Goal: Find specific page/section: Find specific page/section

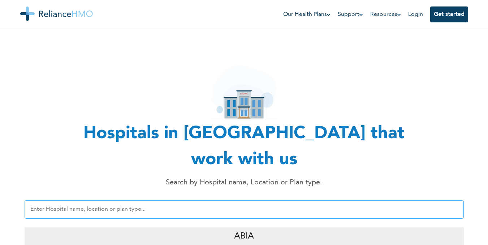
click at [90, 201] on input "text" at bounding box center [245, 210] width 440 height 18
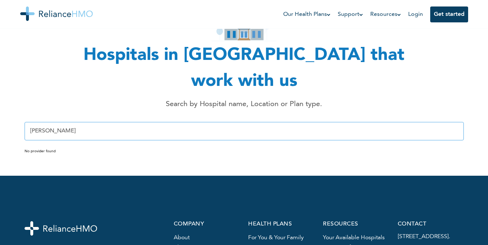
scroll to position [48, 0]
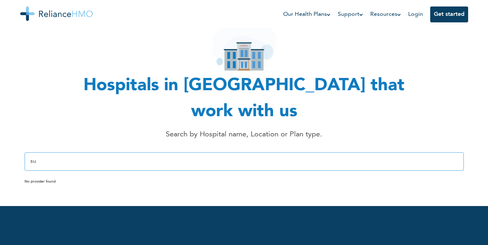
type input "s"
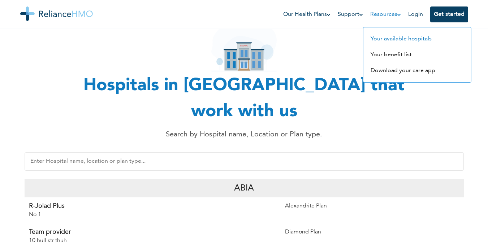
click at [394, 38] on link "Your available hospitals" at bounding box center [401, 39] width 61 height 6
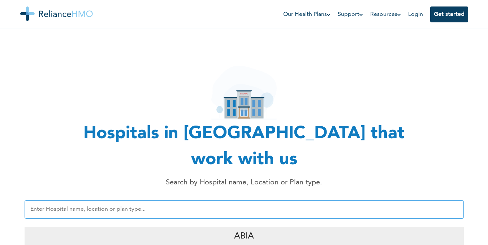
click at [154, 201] on input "text" at bounding box center [245, 210] width 440 height 18
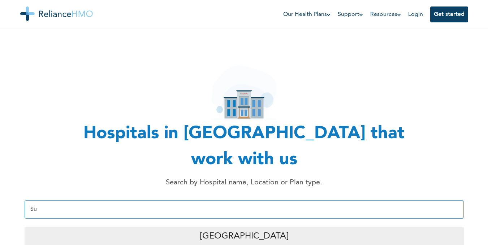
type input "S"
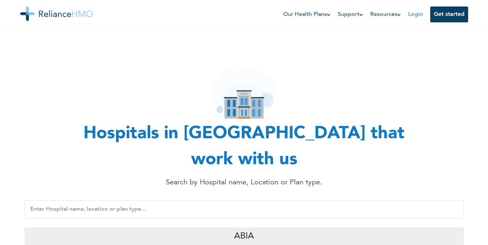
click at [411, 14] on link "Login" at bounding box center [415, 15] width 15 height 6
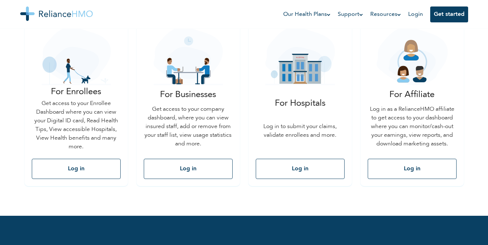
scroll to position [125, 0]
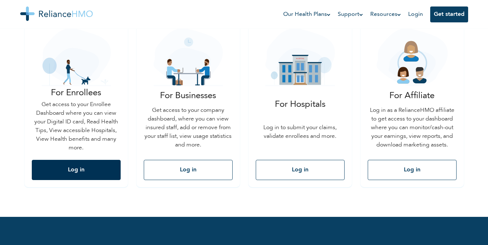
click at [77, 174] on button "Log in" at bounding box center [76, 170] width 89 height 20
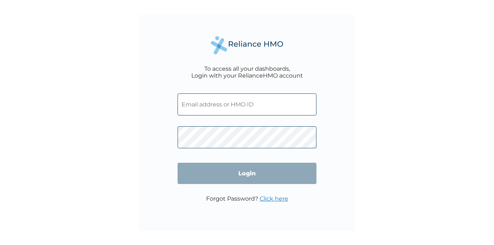
click at [277, 114] on input "text" at bounding box center [246, 105] width 139 height 22
paste input "LMG/10282/A"
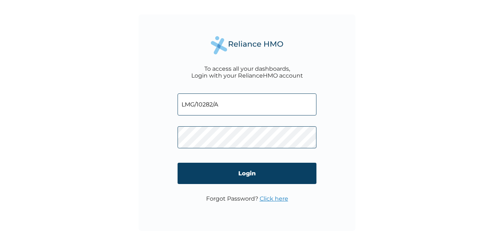
type input "LMG/10282/A"
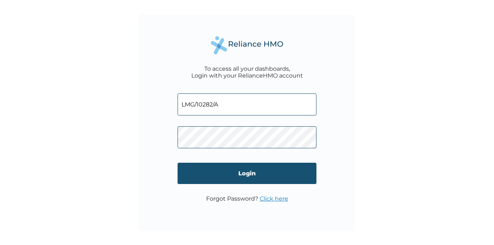
click at [287, 168] on input "Login" at bounding box center [246, 173] width 139 height 21
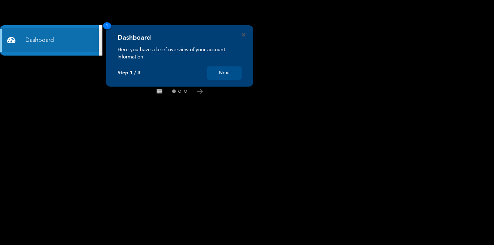
click at [230, 71] on button "Next" at bounding box center [224, 73] width 34 height 13
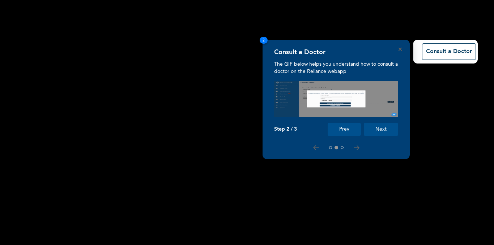
click at [385, 130] on button "Next" at bounding box center [381, 129] width 34 height 13
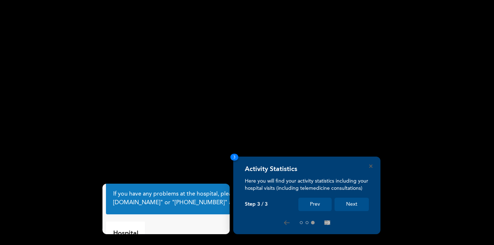
scroll to position [34, 0]
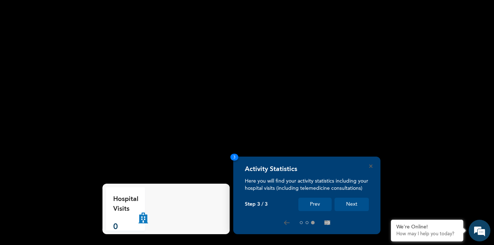
click at [357, 202] on button "Next" at bounding box center [351, 204] width 34 height 13
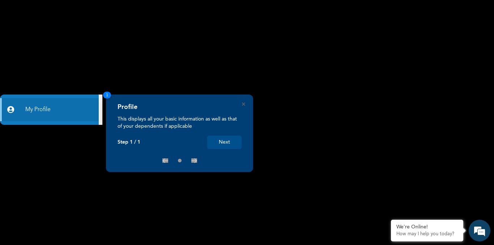
click at [229, 142] on button "Next" at bounding box center [224, 142] width 34 height 13
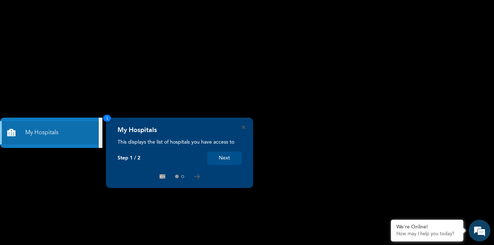
click at [226, 157] on button "Next" at bounding box center [224, 158] width 34 height 13
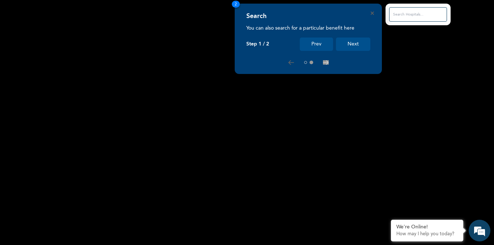
click at [353, 40] on button "Next" at bounding box center [353, 44] width 34 height 13
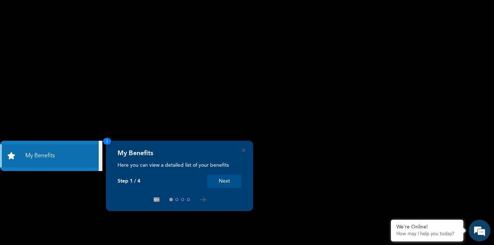
click at [224, 183] on button "Next" at bounding box center [224, 181] width 34 height 13
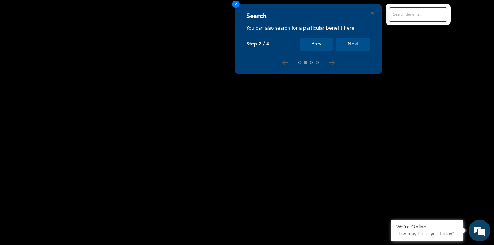
click at [360, 41] on button "Next" at bounding box center [353, 44] width 34 height 13
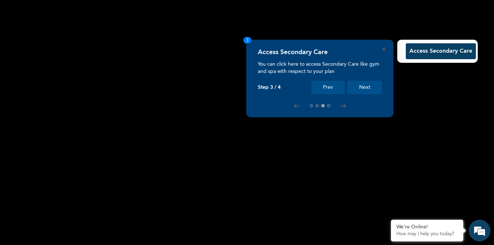
click at [367, 89] on button "Next" at bounding box center [364, 87] width 34 height 13
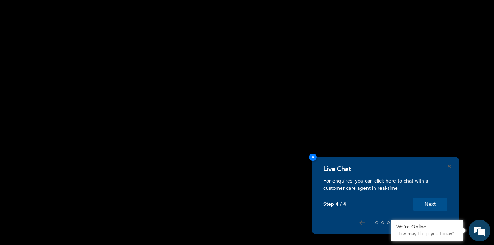
click at [427, 205] on button "Next" at bounding box center [430, 204] width 34 height 13
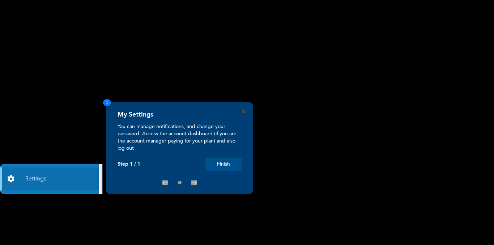
click at [228, 164] on button "Finish" at bounding box center [223, 164] width 36 height 13
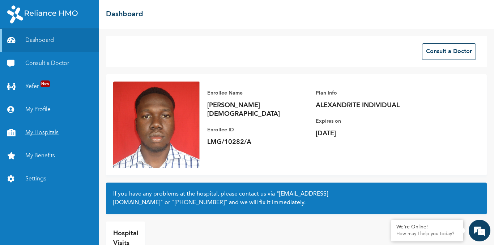
click at [41, 140] on link "My Hospitals" at bounding box center [49, 132] width 99 height 23
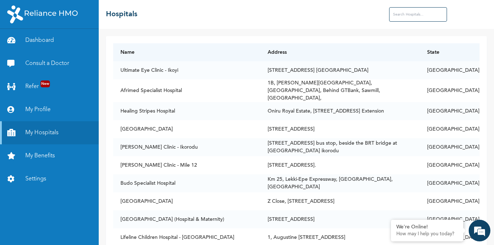
click at [431, 15] on input "text" at bounding box center [418, 14] width 58 height 14
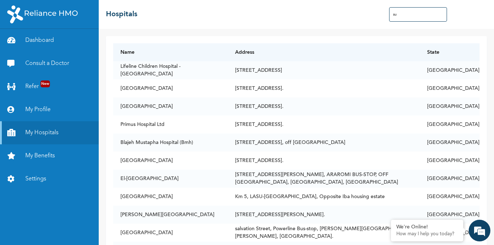
type input "s"
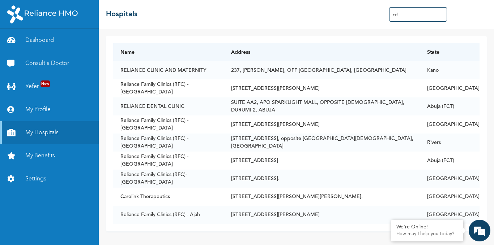
type input "reli"
click at [412, 18] on input "reli" at bounding box center [418, 14] width 58 height 14
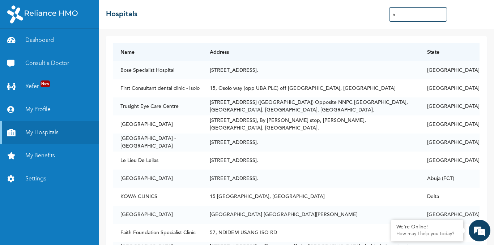
type input "i"
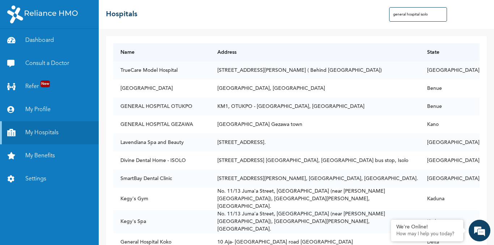
click at [412, 20] on input "general hospital isolo" at bounding box center [418, 14] width 58 height 14
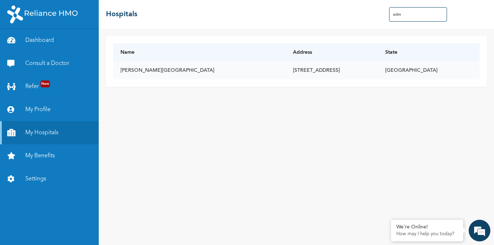
type input "subo"
click at [309, 73] on td "[STREET_ADDRESS]" at bounding box center [332, 70] width 92 height 18
click at [286, 78] on td "[STREET_ADDRESS]" at bounding box center [332, 70] width 92 height 18
click at [404, 13] on input "subo" at bounding box center [418, 14] width 58 height 14
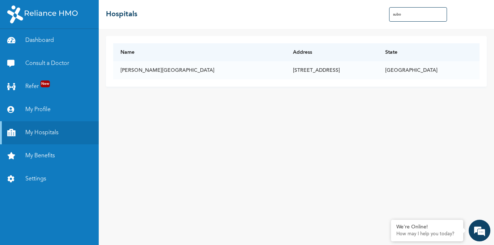
click at [404, 13] on input "subo" at bounding box center [418, 14] width 58 height 14
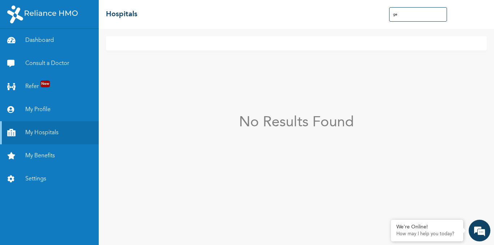
type input "g"
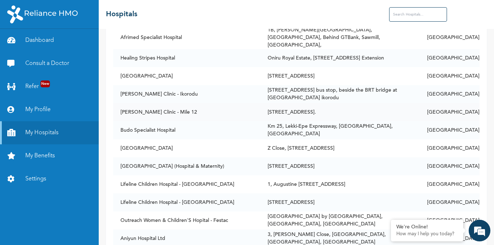
scroll to position [284, 0]
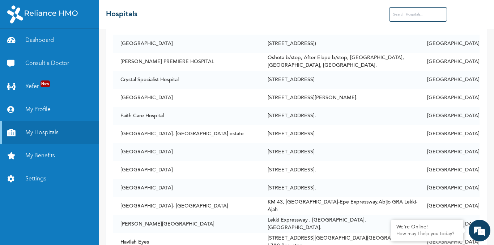
click at [423, 17] on input "text" at bounding box center [418, 14] width 58 height 14
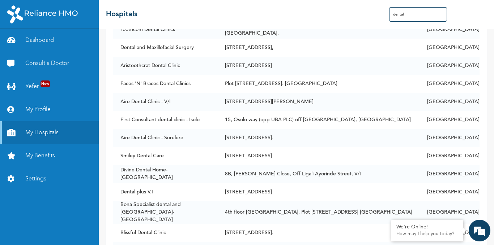
scroll to position [0, 0]
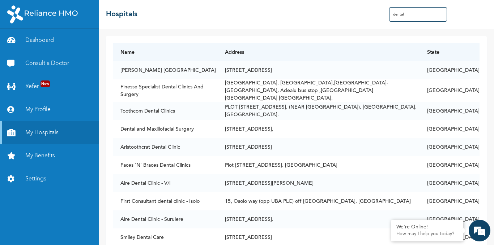
click at [414, 13] on input "dental" at bounding box center [418, 14] width 58 height 14
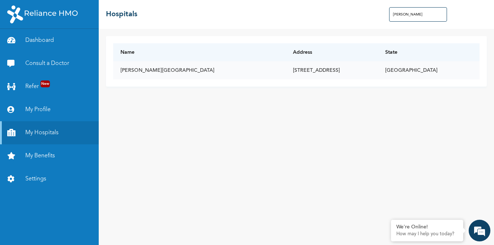
type input "[PERSON_NAME]"
click at [286, 74] on td "[STREET_ADDRESS]" at bounding box center [332, 70] width 92 height 18
click at [170, 75] on td "[PERSON_NAME][GEOGRAPHIC_DATA]" at bounding box center [199, 70] width 172 height 18
click at [286, 71] on td "[STREET_ADDRESS]" at bounding box center [332, 70] width 92 height 18
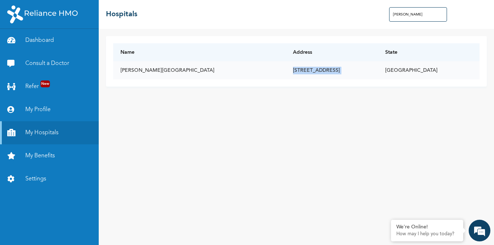
click at [286, 71] on td "[STREET_ADDRESS]" at bounding box center [332, 70] width 92 height 18
click at [146, 72] on td "[PERSON_NAME][GEOGRAPHIC_DATA]" at bounding box center [199, 70] width 172 height 18
click at [53, 47] on link "Dashboard" at bounding box center [49, 40] width 99 height 23
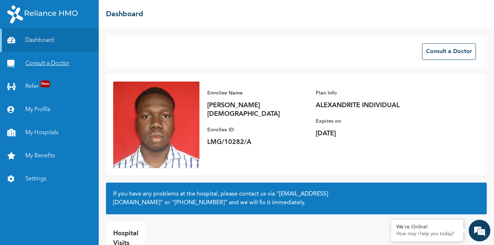
click at [65, 67] on link "Consult a Doctor" at bounding box center [49, 63] width 99 height 23
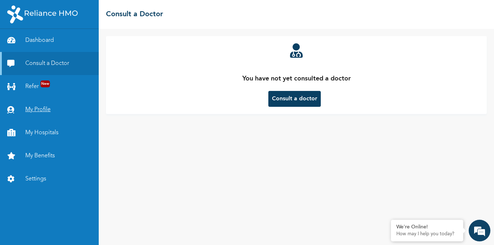
click at [32, 102] on link "My Profile" at bounding box center [49, 109] width 99 height 23
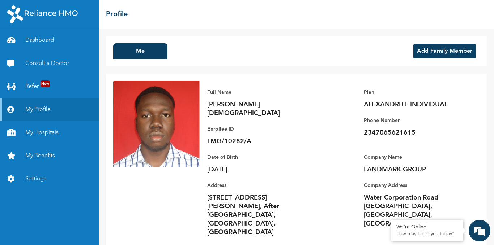
click at [441, 52] on button "Add Family Member" at bounding box center [444, 51] width 63 height 14
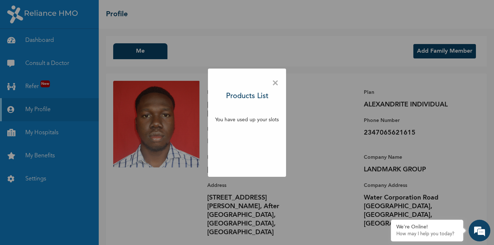
click at [277, 82] on span "×" at bounding box center [275, 83] width 7 height 15
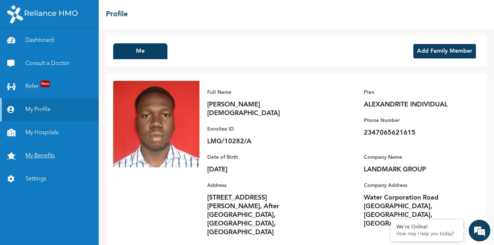
click at [54, 158] on link "My Benefits" at bounding box center [49, 156] width 99 height 23
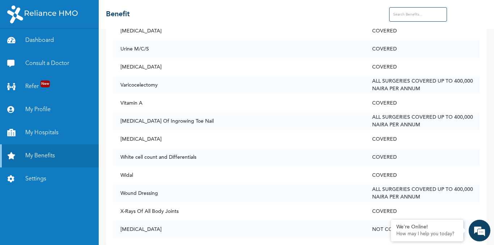
scroll to position [3506, 0]
